Goal: Complete application form

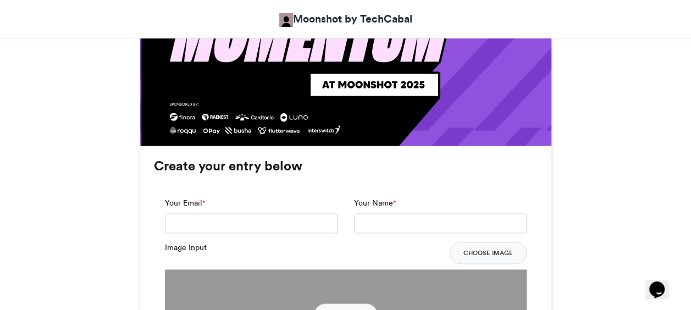
scroll to position [824, 0]
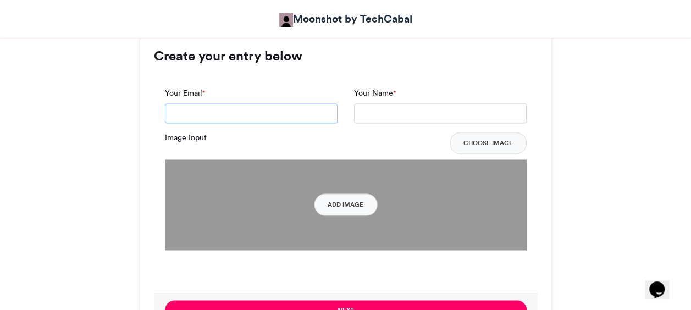
click at [198, 110] on input "Your Email *" at bounding box center [251, 113] width 173 height 20
type input "**********"
click at [375, 119] on input "Your Name *" at bounding box center [440, 113] width 173 height 20
type input "**********"
click at [470, 141] on button "Choose Image" at bounding box center [487, 143] width 77 height 22
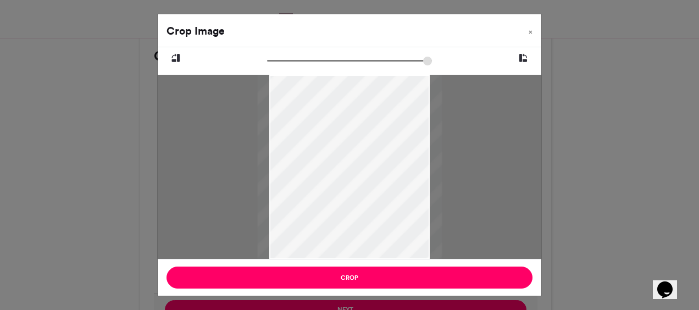
click at [347, 307] on div "Crop Image × Crop" at bounding box center [349, 155] width 699 height 310
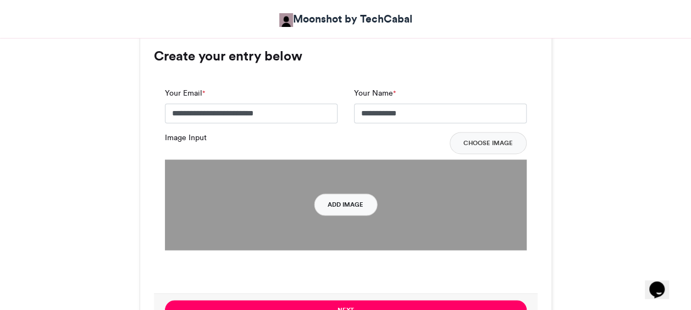
click at [337, 207] on button "Add Image" at bounding box center [345, 204] width 63 height 22
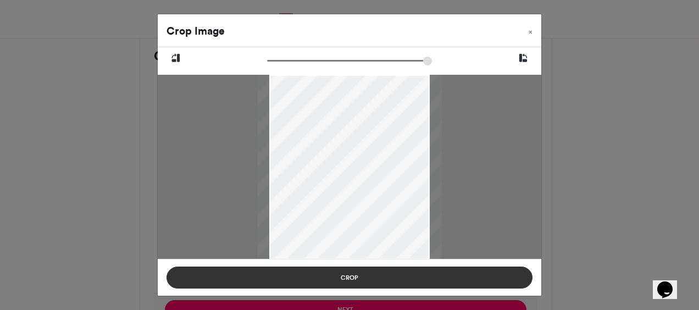
click at [356, 277] on button "Crop" at bounding box center [349, 278] width 366 height 22
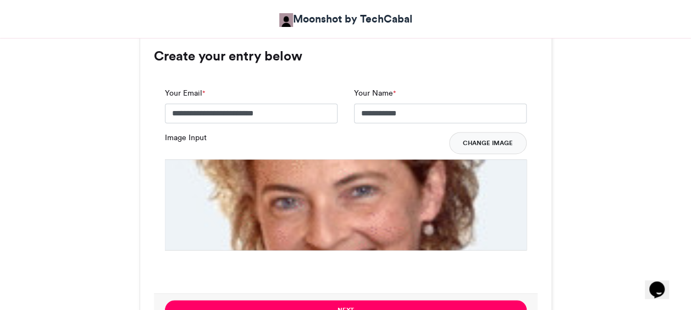
click at [470, 141] on button "Change Image" at bounding box center [487, 143] width 77 height 22
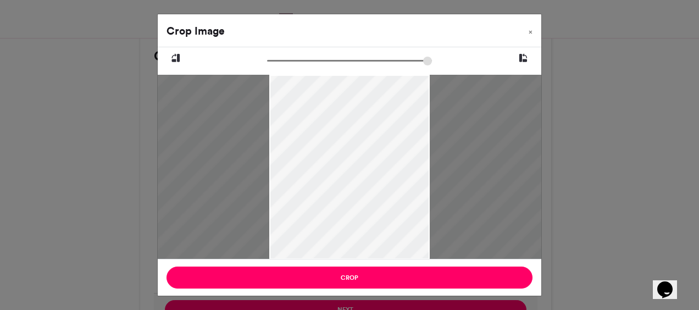
type input "******"
drag, startPoint x: 271, startPoint y: 59, endPoint x: 168, endPoint y: 58, distance: 103.9
click at [267, 58] on input "zoom" at bounding box center [349, 60] width 165 height 10
click at [534, 30] on button "×" at bounding box center [530, 29] width 21 height 31
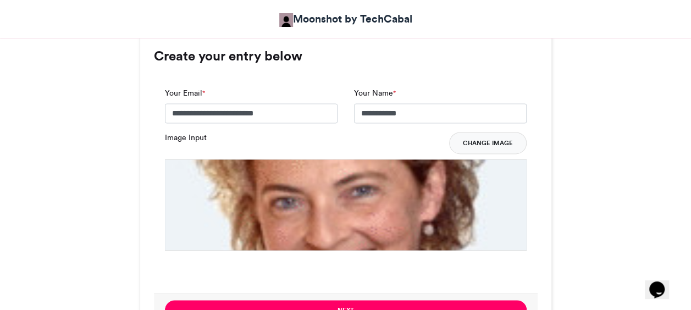
click at [477, 145] on button "Change Image" at bounding box center [487, 143] width 77 height 22
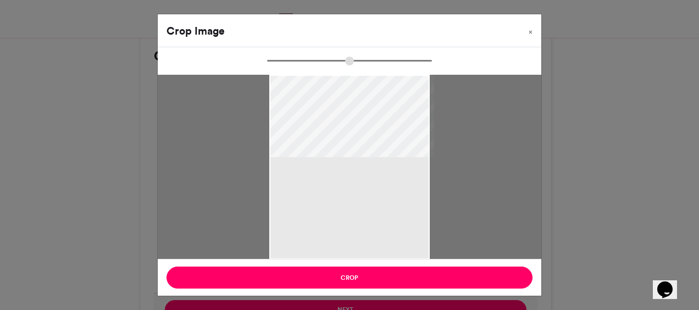
type input "******"
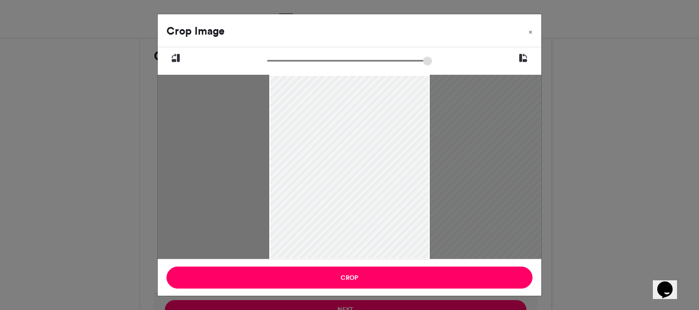
drag, startPoint x: 430, startPoint y: 142, endPoint x: 619, endPoint y: 142, distance: 188.5
click at [619, 142] on div "Crop Image × Crop" at bounding box center [349, 155] width 699 height 310
click at [531, 35] on span "×" at bounding box center [531, 32] width 4 height 7
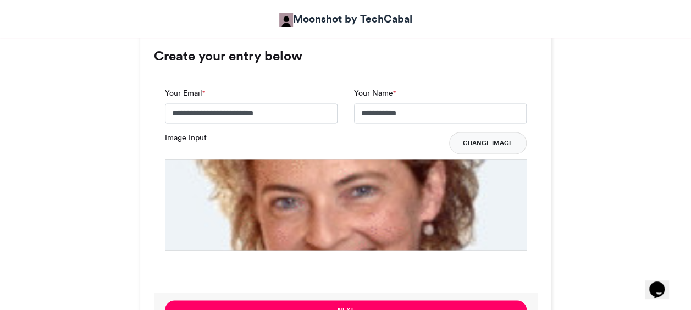
click at [482, 138] on button "Change Image" at bounding box center [487, 143] width 77 height 22
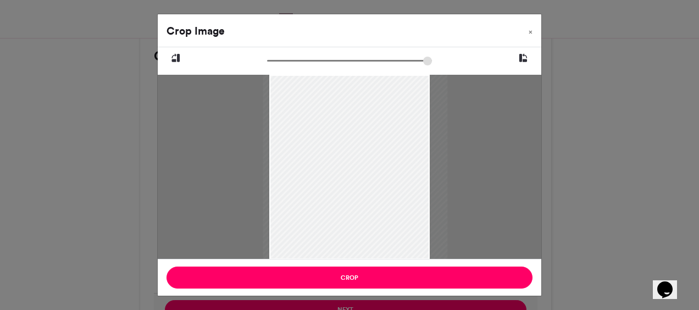
drag, startPoint x: 328, startPoint y: 136, endPoint x: 348, endPoint y: 138, distance: 20.5
click at [348, 138] on div at bounding box center [355, 167] width 185 height 185
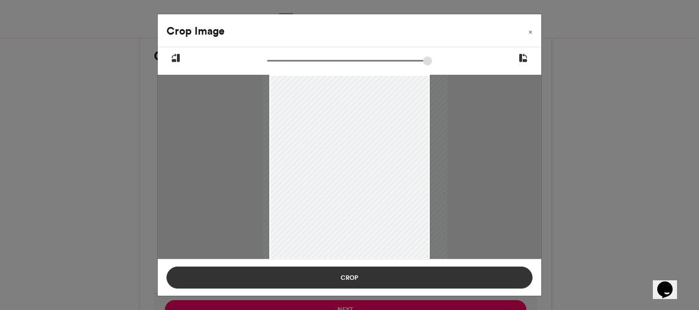
click at [360, 276] on button "Crop" at bounding box center [349, 278] width 366 height 22
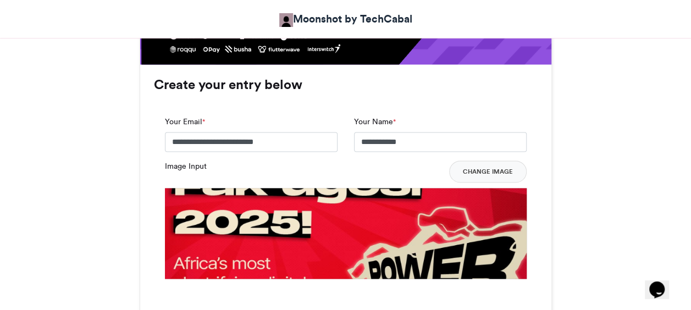
scroll to position [879, 0]
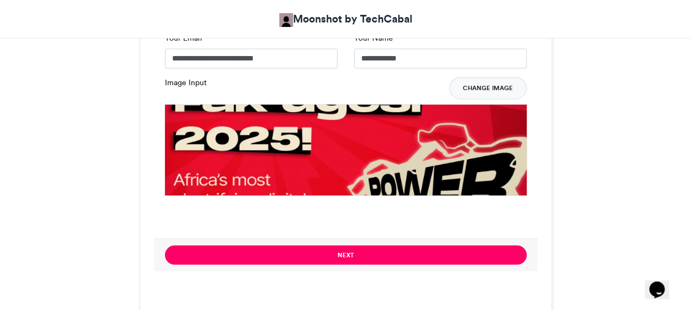
click at [495, 79] on button "Change Image" at bounding box center [487, 88] width 77 height 22
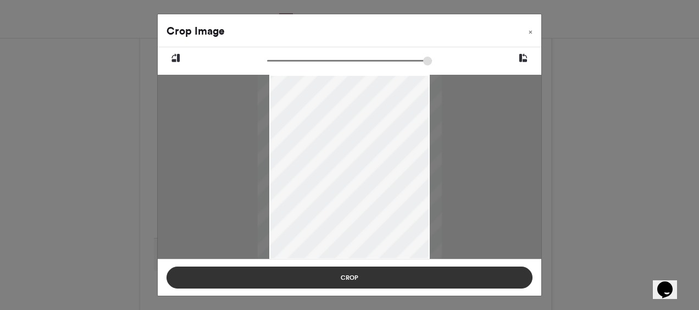
click at [364, 273] on button "Crop" at bounding box center [349, 278] width 366 height 22
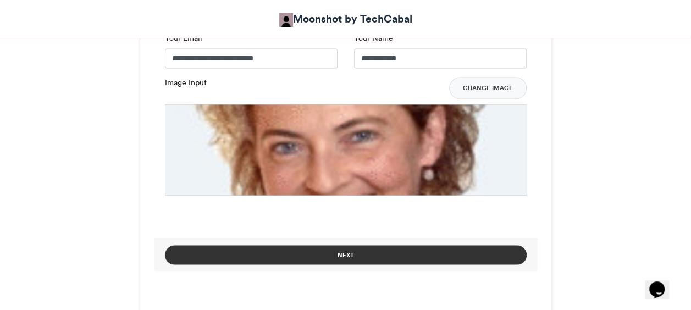
click at [356, 256] on button "Next" at bounding box center [346, 254] width 362 height 19
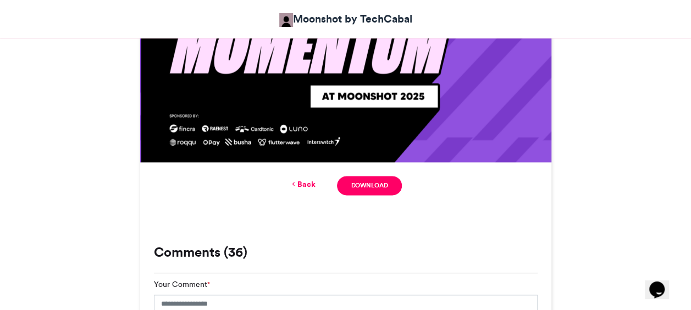
scroll to position [701, 0]
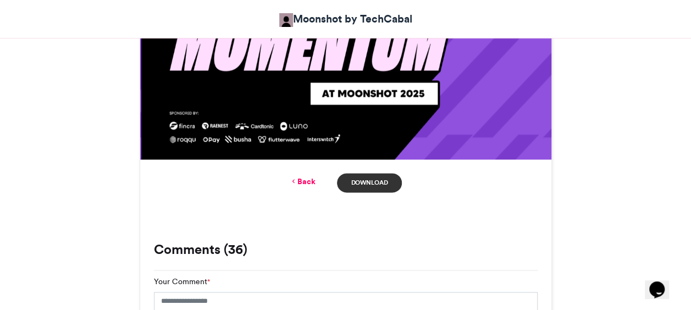
click at [380, 182] on link "Download" at bounding box center [369, 182] width 64 height 19
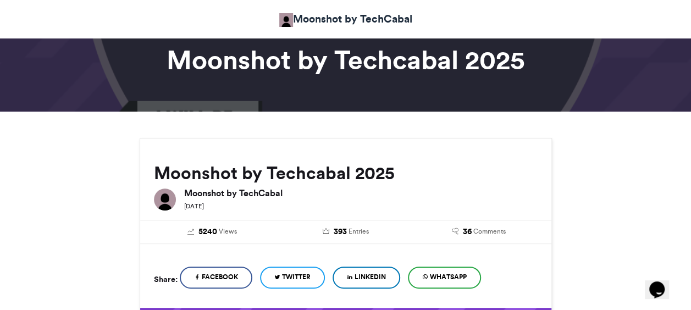
scroll to position [0, 0]
